Goal: Information Seeking & Learning: Learn about a topic

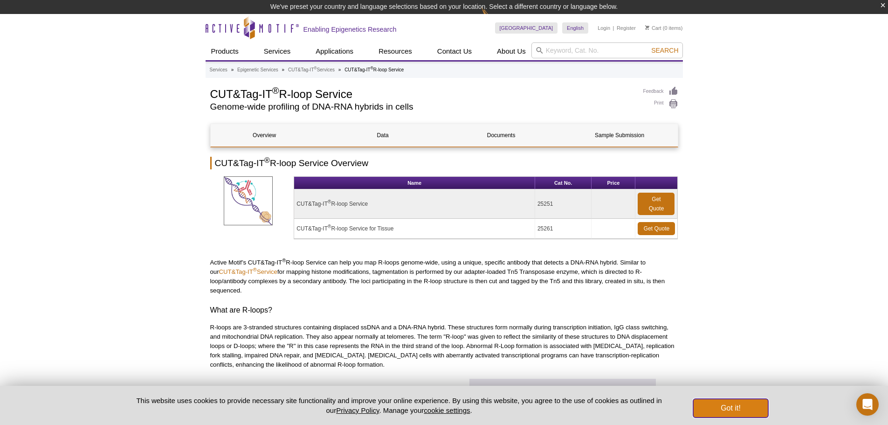
click at [736, 404] on button "Got it!" at bounding box center [730, 407] width 75 height 19
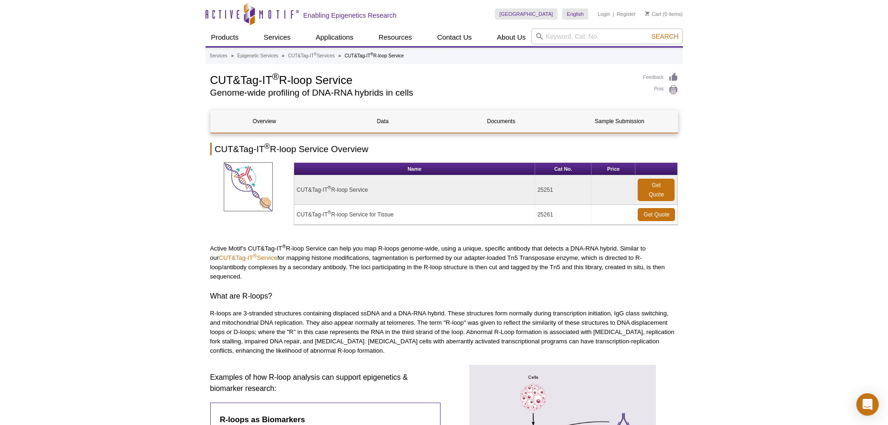
drag, startPoint x: 299, startPoint y: 217, endPoint x: 459, endPoint y: 226, distance: 160.1
click at [631, 290] on h3 "What are R-loops?" at bounding box center [444, 295] width 468 height 11
